Goal: Navigation & Orientation: Find specific page/section

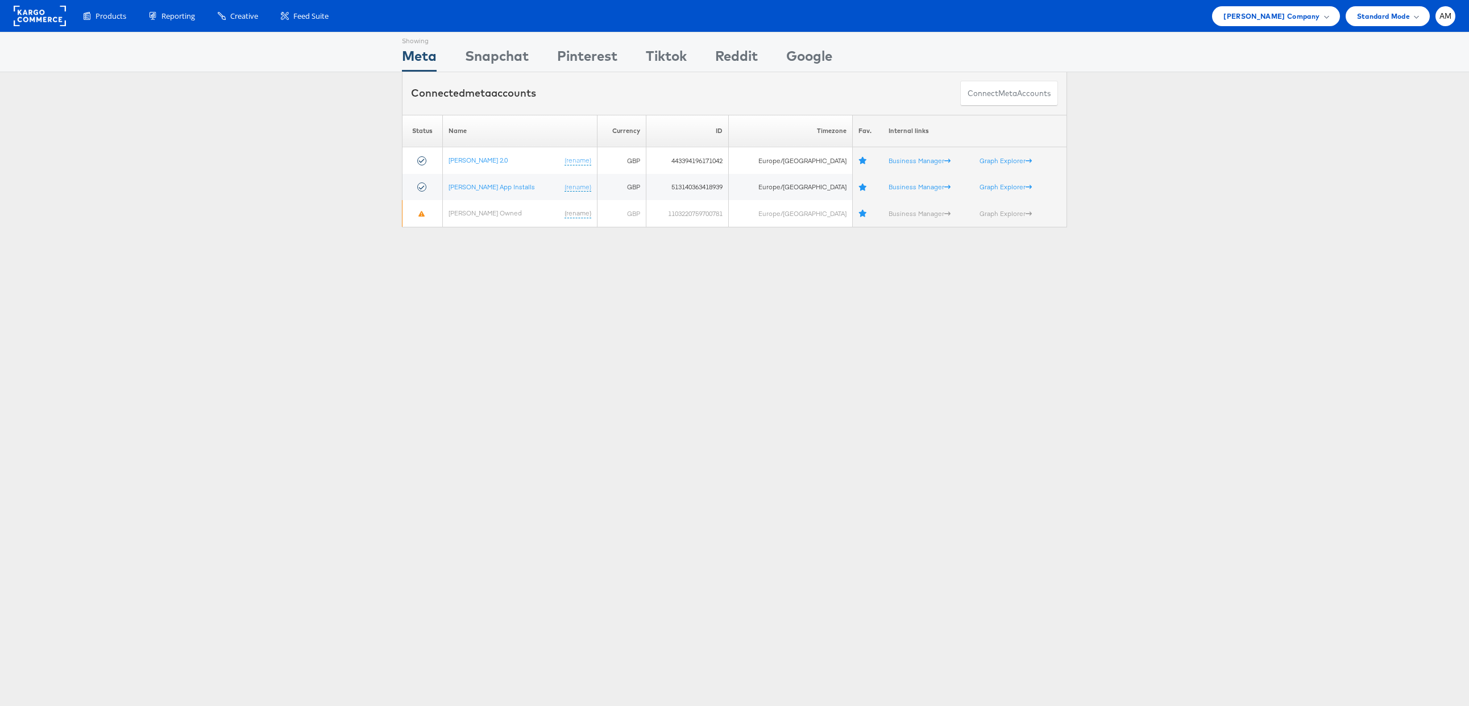
click at [44, 15] on rect at bounding box center [40, 16] width 52 height 20
click at [1255, 16] on span "John Lewis Company" at bounding box center [1271, 16] width 96 height 12
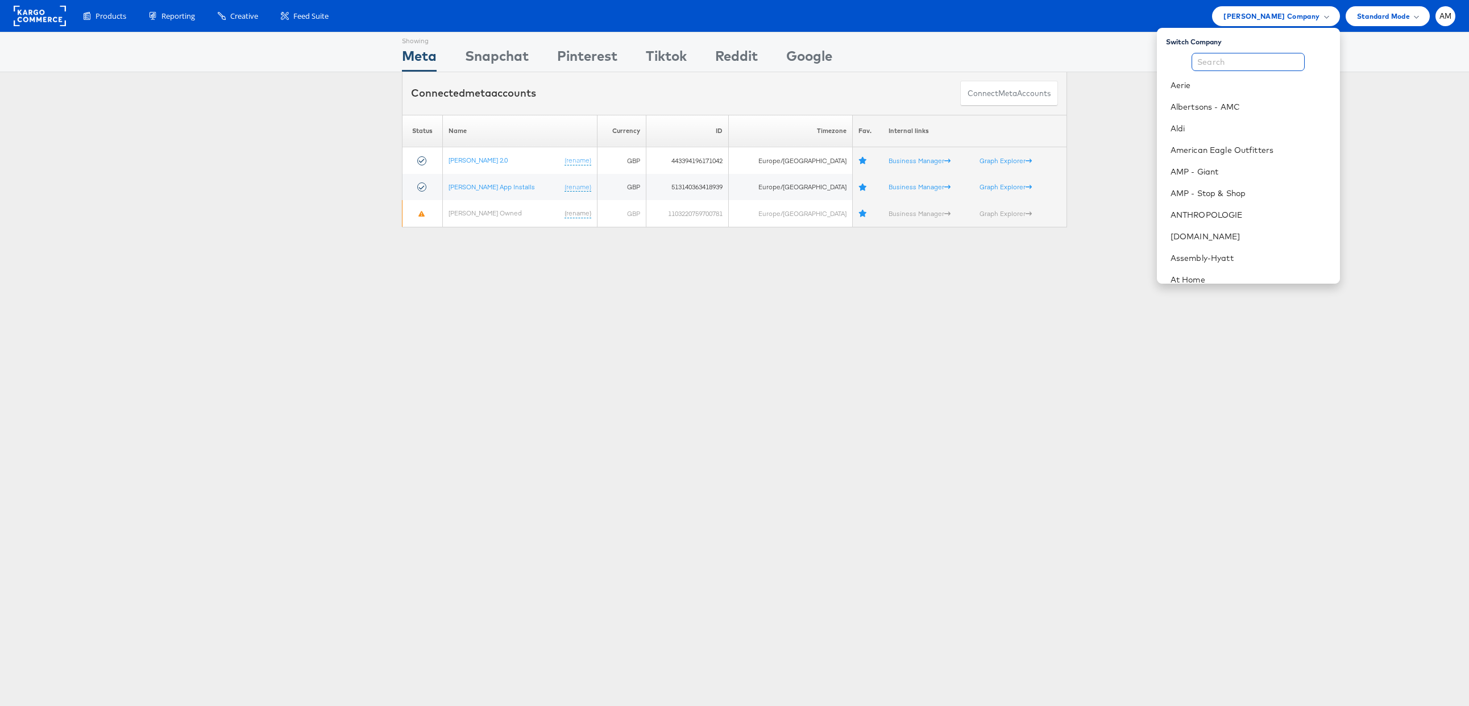
click at [1211, 63] on input "text" at bounding box center [1247, 62] width 113 height 18
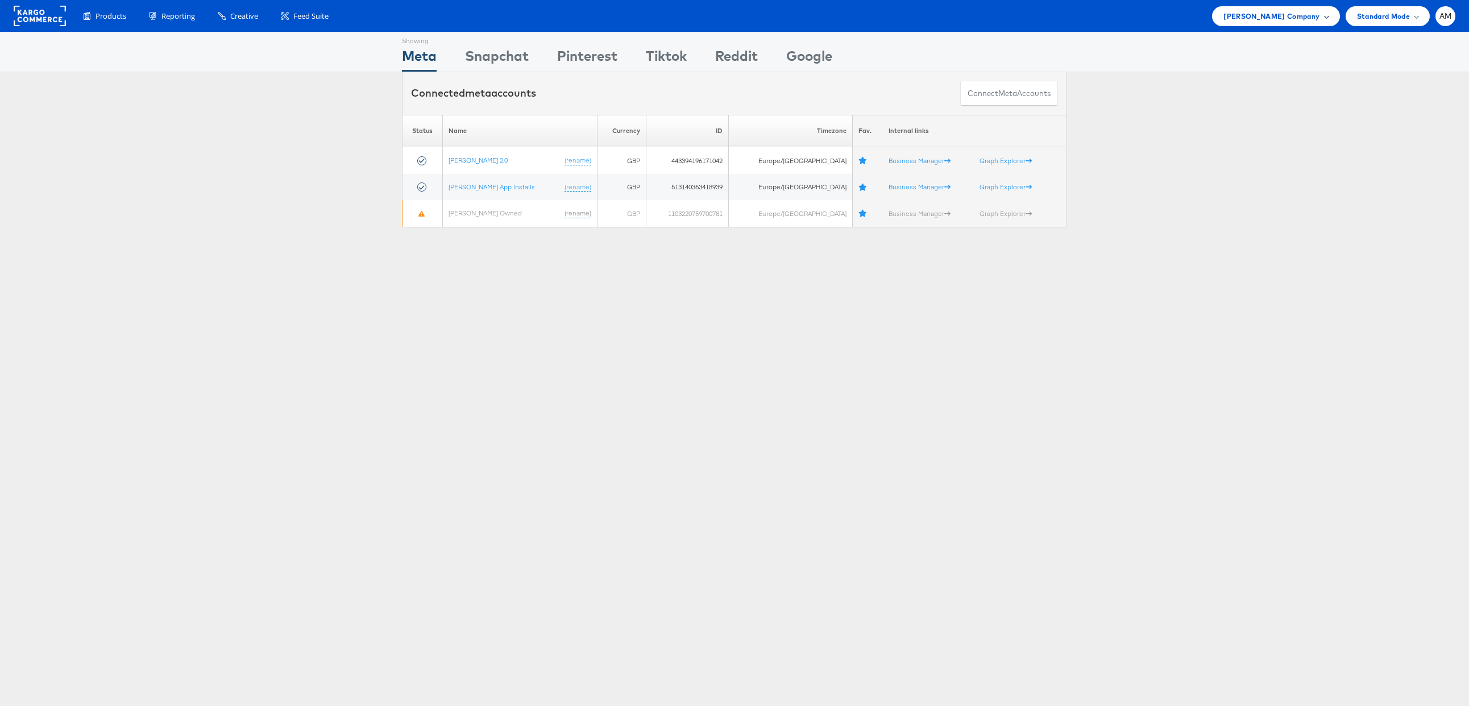
click at [1284, 16] on span "[PERSON_NAME] Company" at bounding box center [1271, 16] width 96 height 12
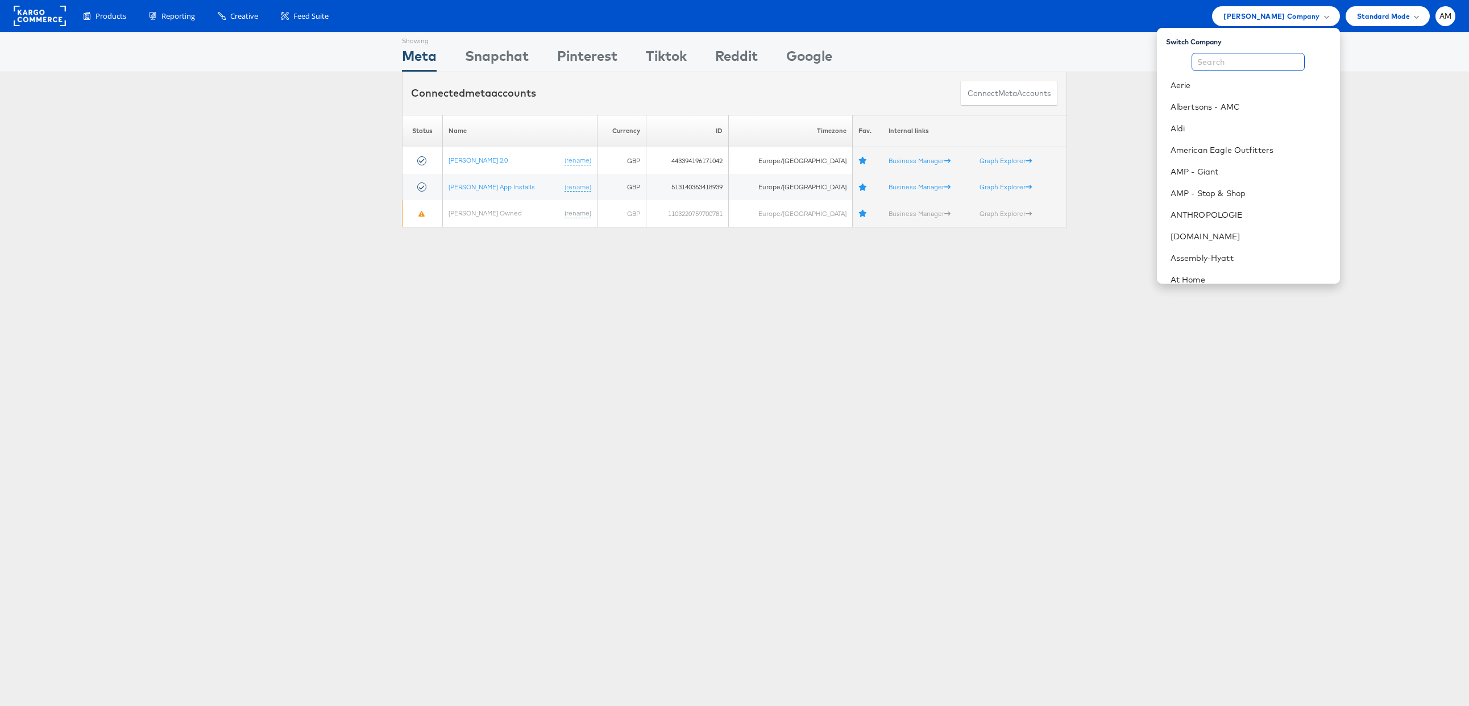
click at [1244, 61] on input "text" at bounding box center [1247, 62] width 113 height 18
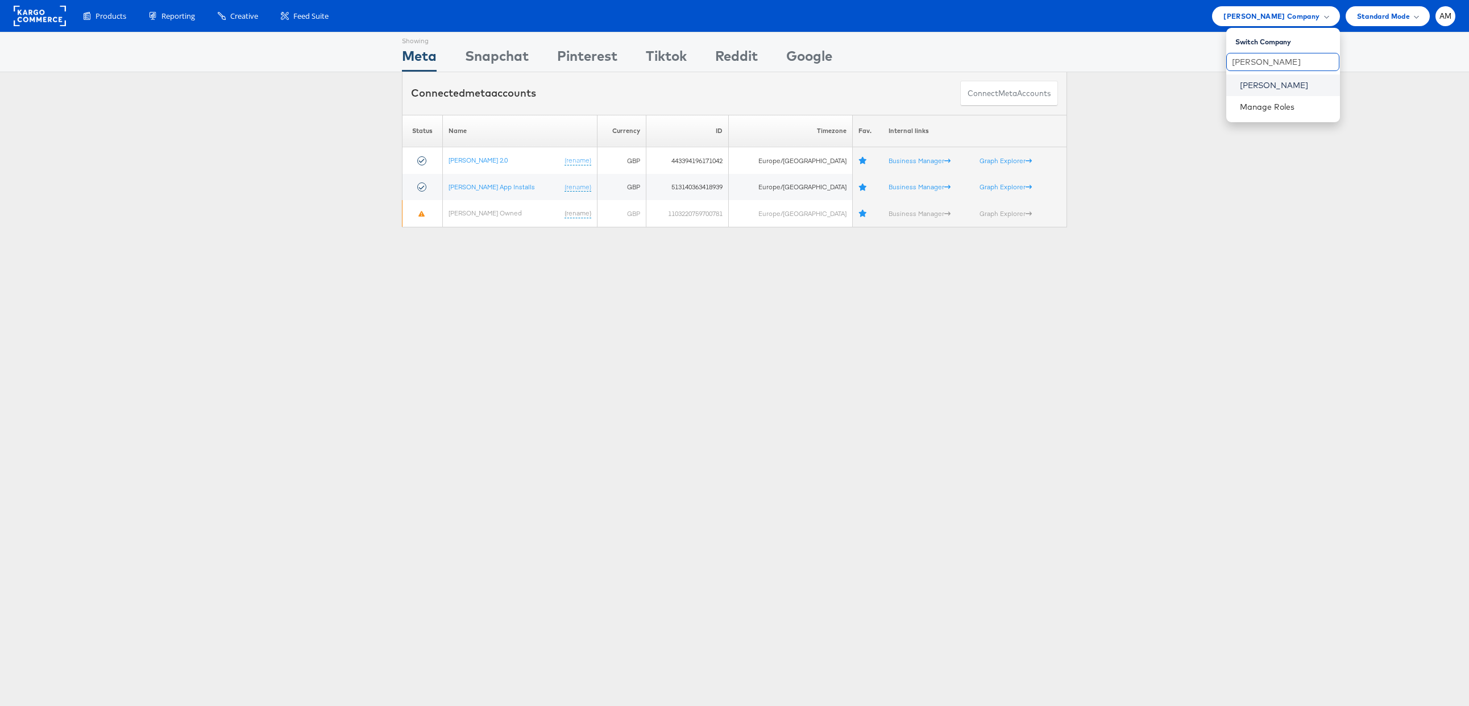
type input "[PERSON_NAME]"
click at [1248, 82] on link "[PERSON_NAME]" at bounding box center [1285, 85] width 91 height 11
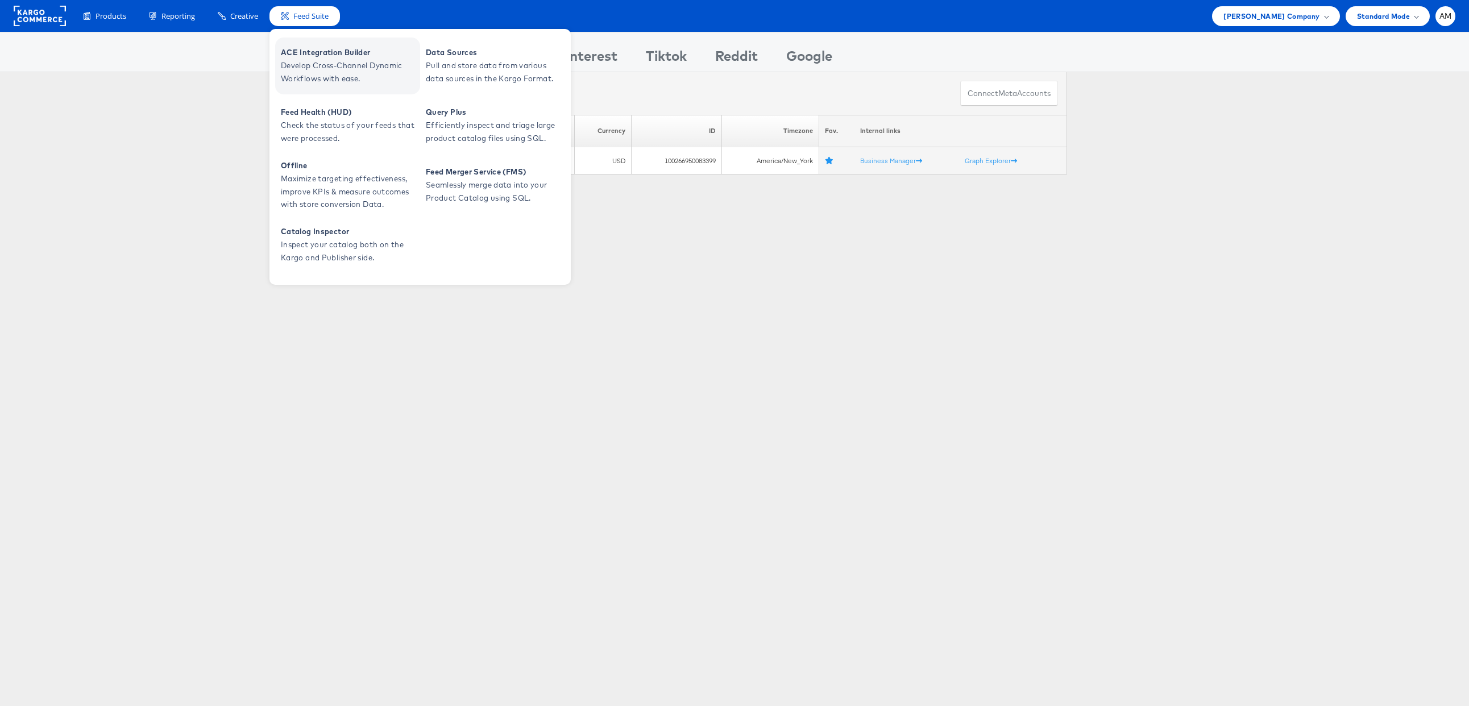
click at [301, 72] on span "Develop Cross-Channel Dynamic Workflows with ease." at bounding box center [349, 72] width 136 height 26
